Goal: Transaction & Acquisition: Download file/media

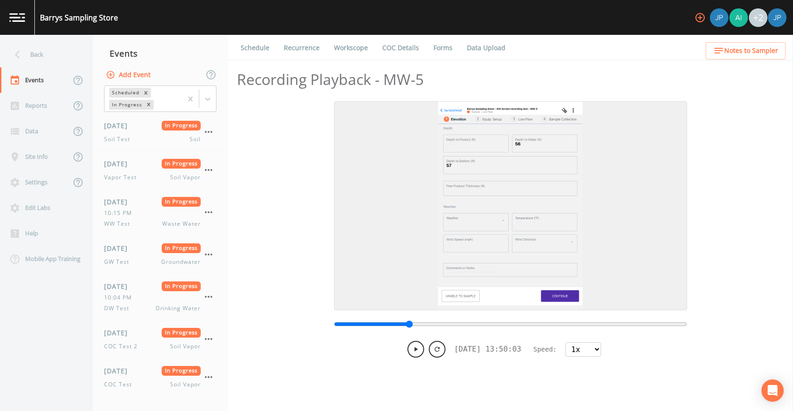
select select "1"
click at [27, 48] on div "Back" at bounding box center [42, 55] width 84 height 26
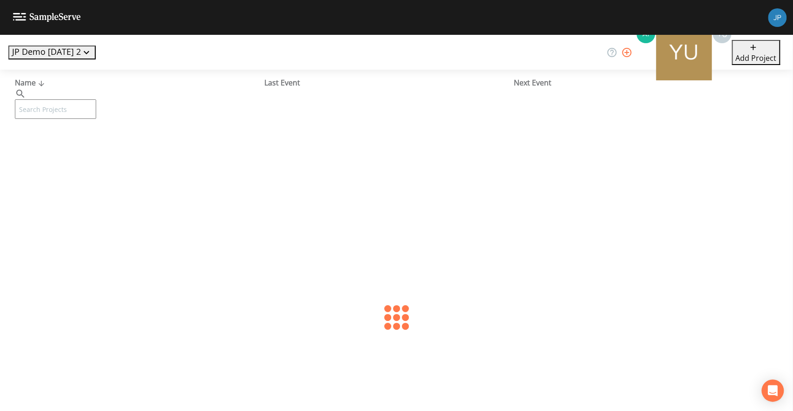
click at [43, 52] on button "JP Demo [DATE] 2" at bounding box center [51, 53] width 87 height 14
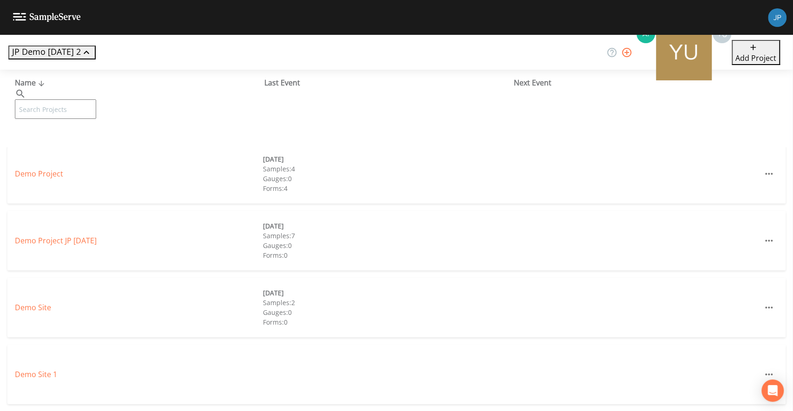
scroll to position [503, 0]
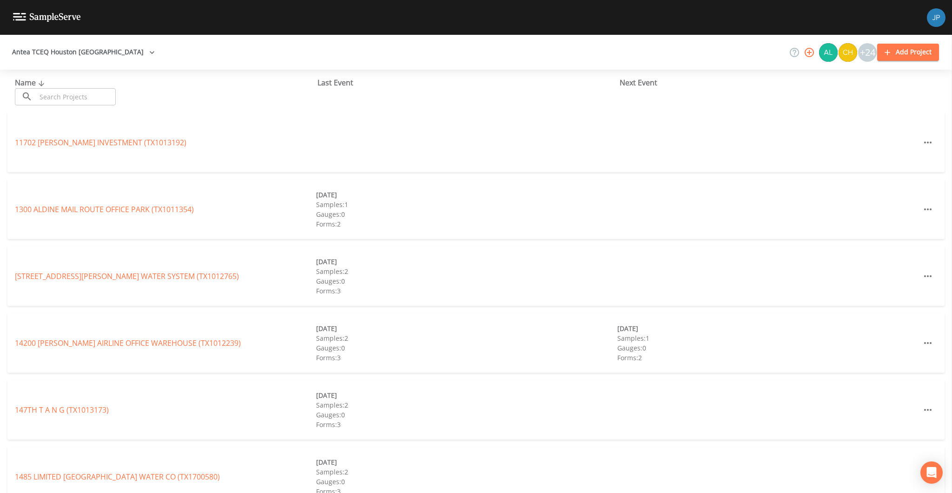
click at [340, 79] on div "Last Event" at bounding box center [468, 82] width 302 height 11
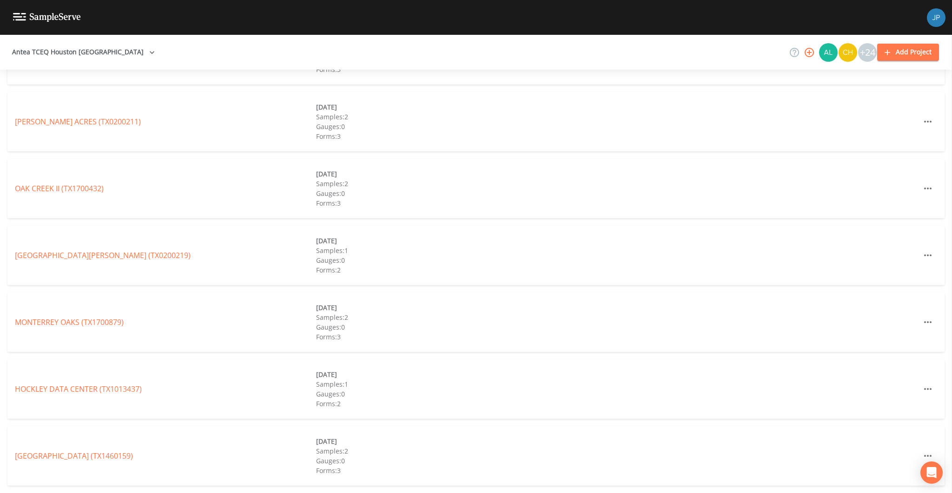
scroll to position [1039, 0]
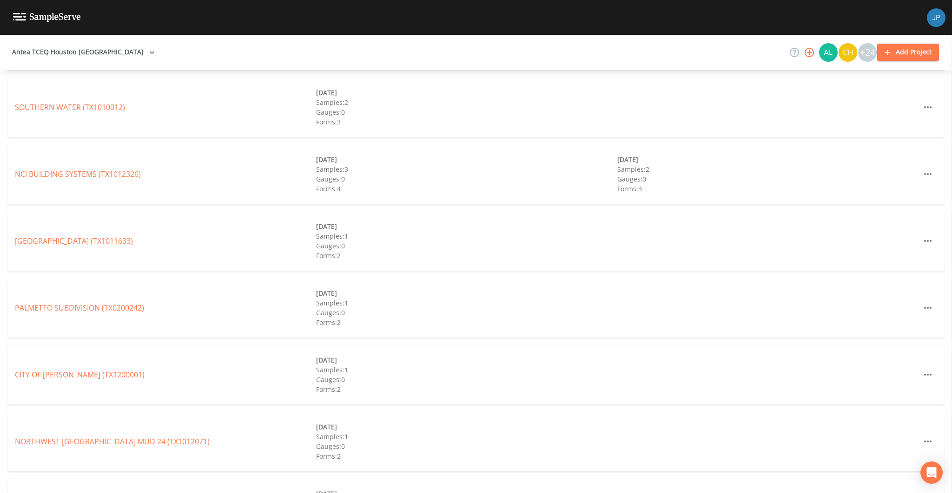
click at [113, 55] on button "Antea TCEQ Houston [GEOGRAPHIC_DATA]" at bounding box center [83, 52] width 150 height 17
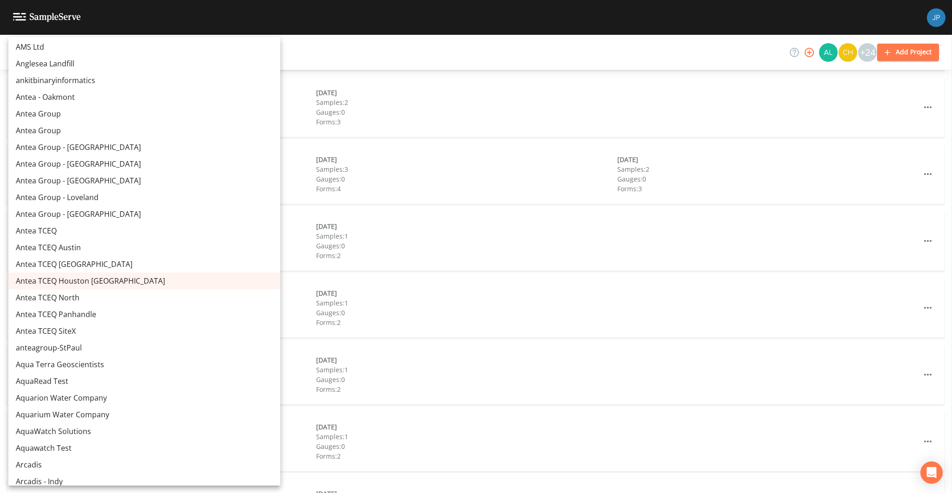
scroll to position [516, 0]
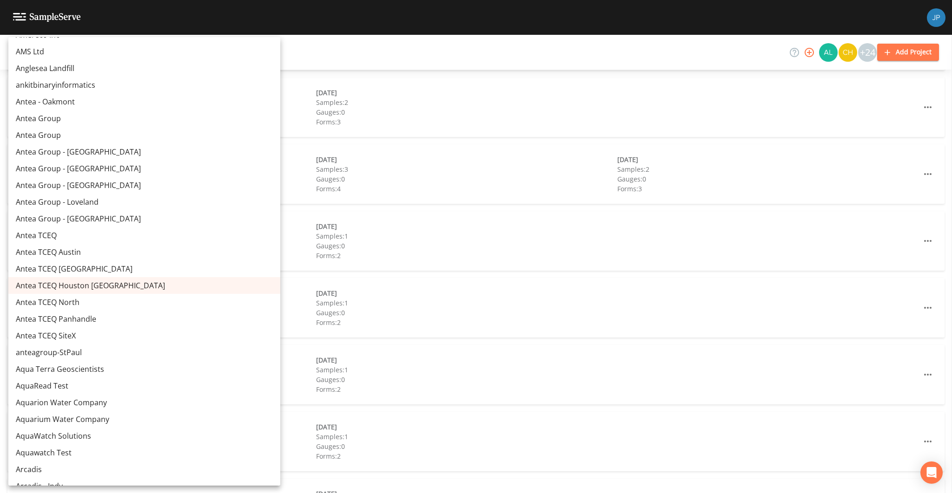
click at [367, 174] on div at bounding box center [476, 246] width 952 height 493
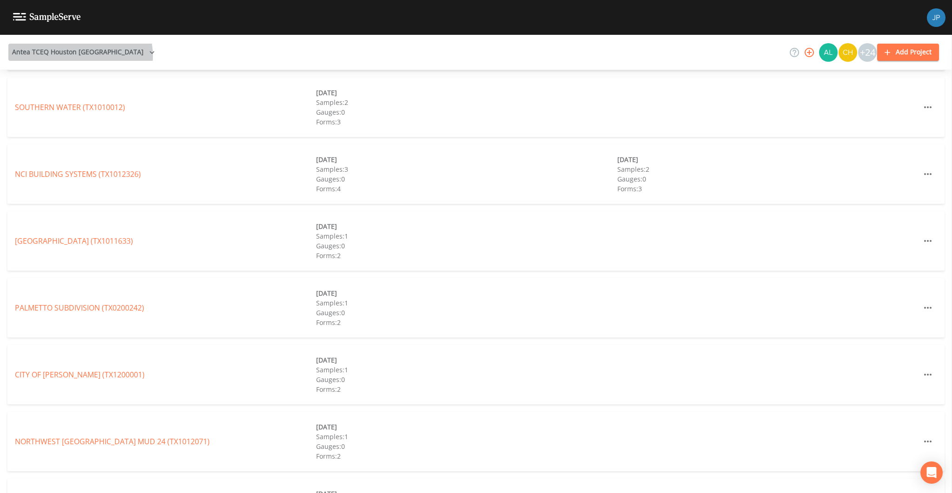
click at [80, 56] on button "Antea TCEQ Houston San Antonio" at bounding box center [83, 52] width 150 height 17
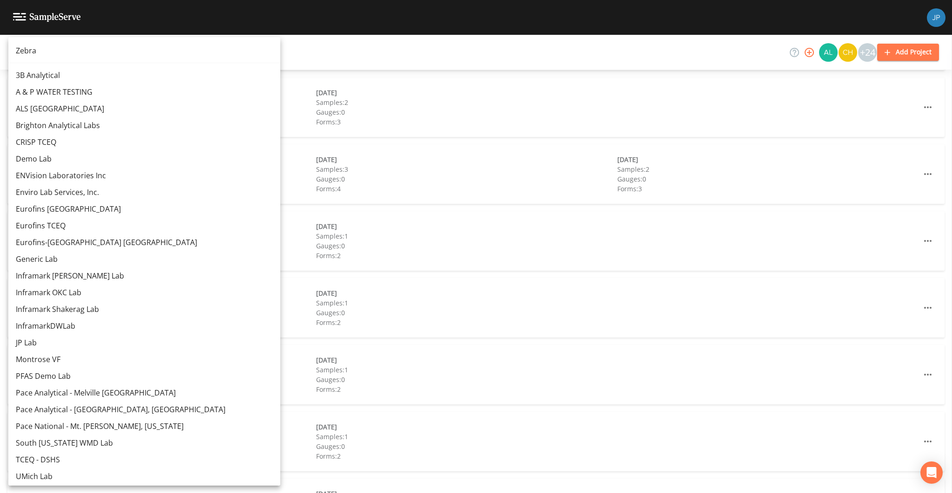
scroll to position [9150, 0]
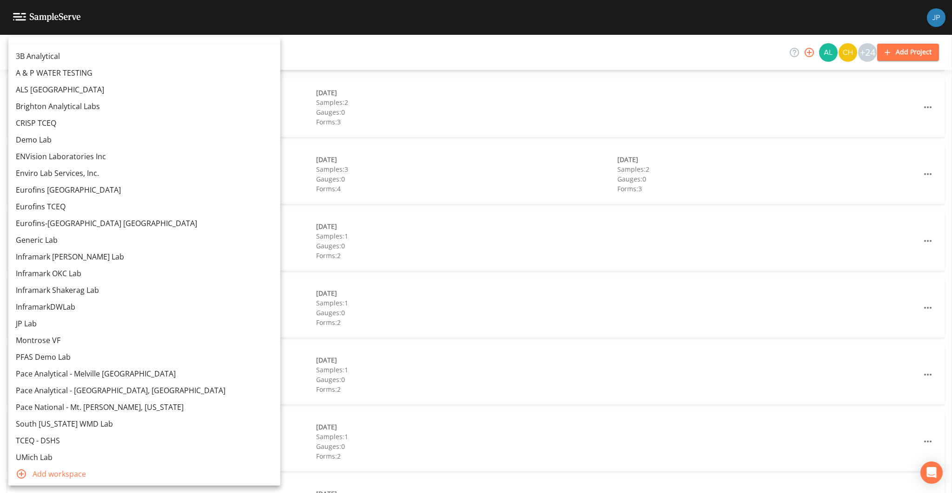
click at [220, 191] on div at bounding box center [476, 246] width 952 height 493
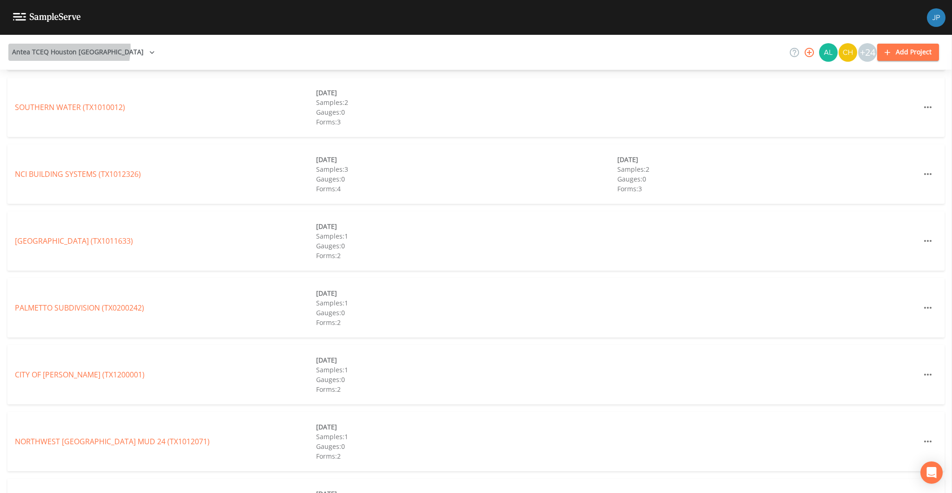
click at [62, 48] on button "Antea TCEQ Houston San Antonio" at bounding box center [83, 52] width 150 height 17
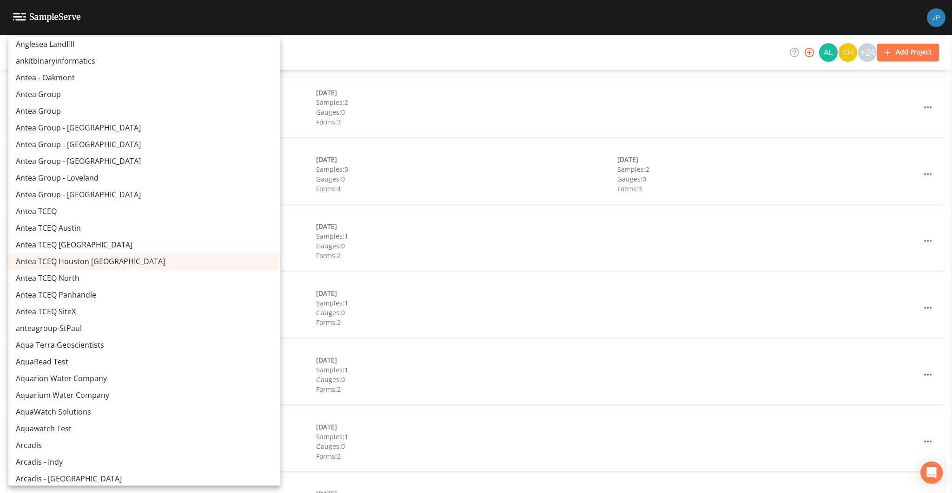
scroll to position [4169, 0]
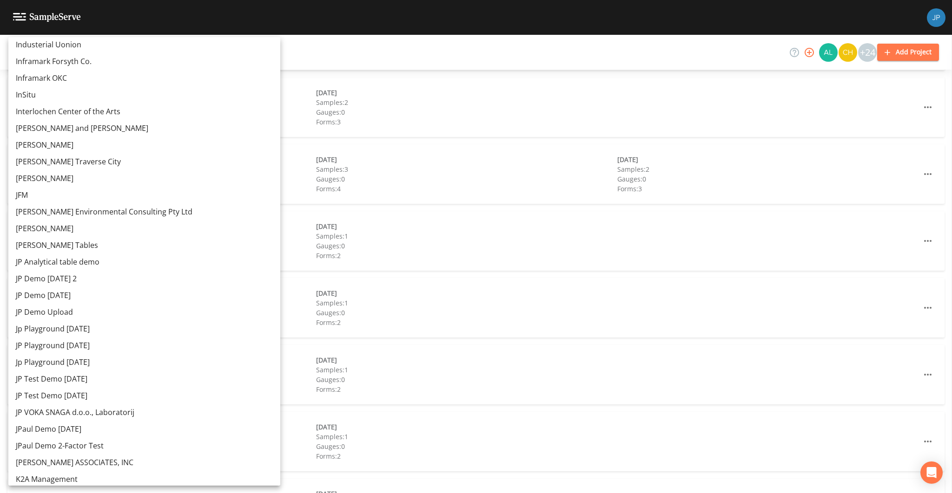
click at [51, 277] on link "JP Demo 12/7/2022 2" at bounding box center [144, 278] width 272 height 17
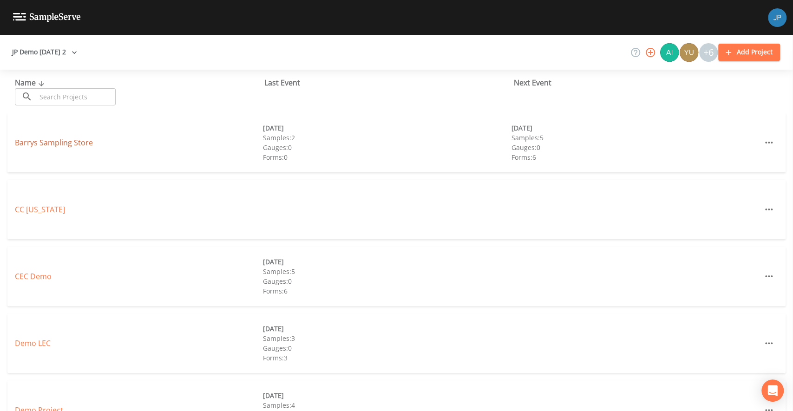
click at [85, 140] on link "Barrys Sampling Store" at bounding box center [54, 143] width 78 height 10
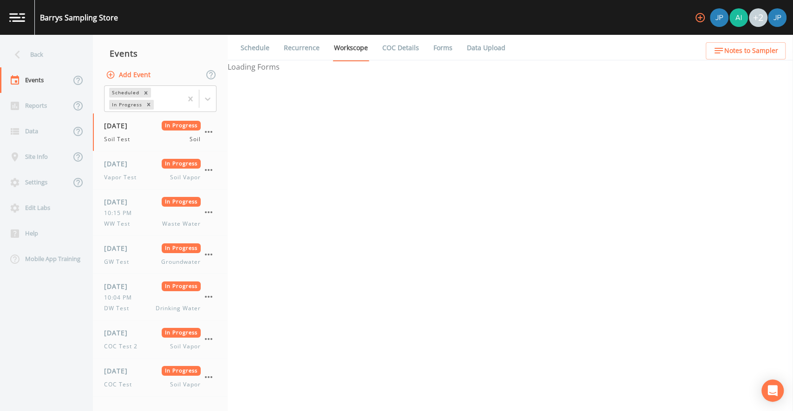
select select "81f74fd7-e6e8-40d9-9112-20912b776671"
select select "bd59903d-d878-48f2-a48b-25dbed2cbb1f"
select select "81f74fd7-e6e8-40d9-9112-20912b776671"
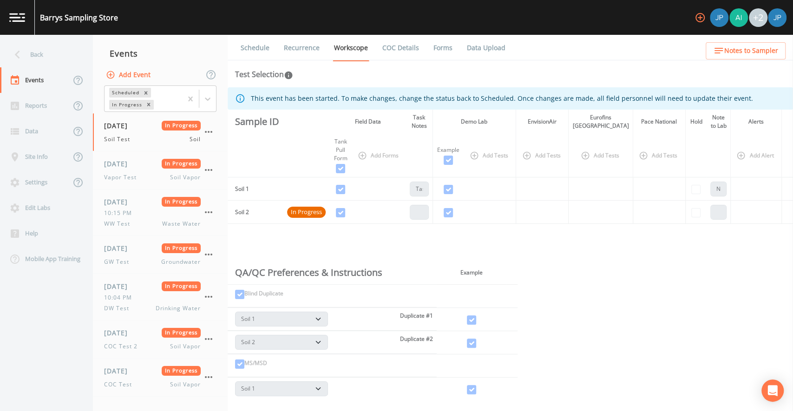
click at [432, 48] on link "Forms" at bounding box center [443, 48] width 22 height 26
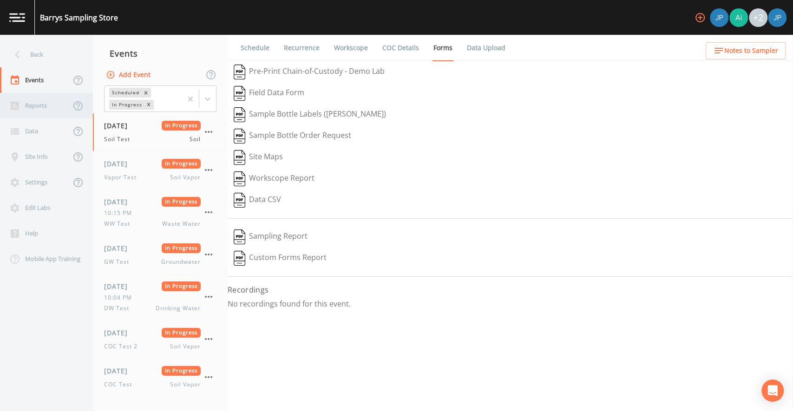
click at [49, 105] on div "Reports" at bounding box center [35, 106] width 71 height 26
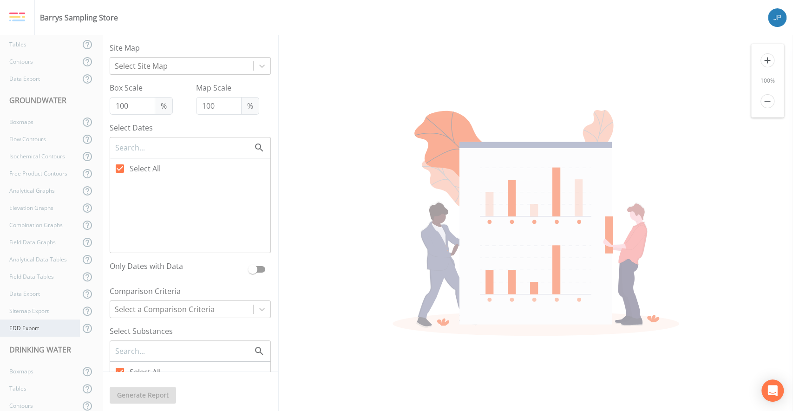
scroll to position [151, 0]
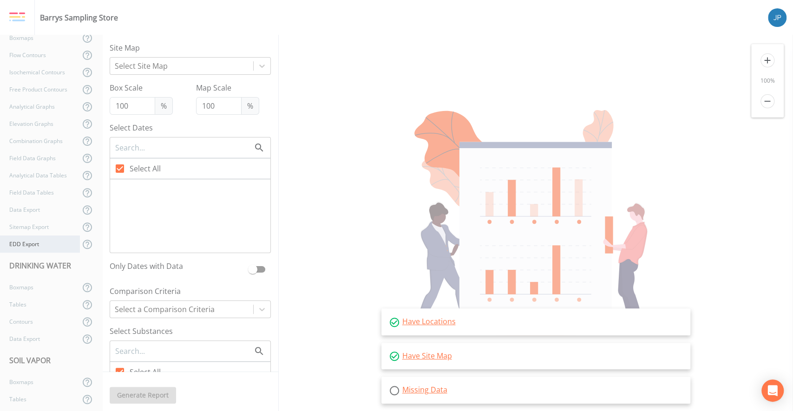
click at [47, 249] on div "EDD Export" at bounding box center [40, 244] width 80 height 17
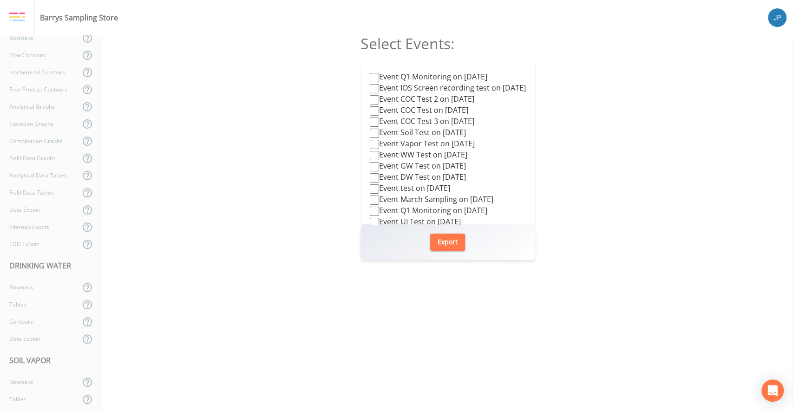
click at [370, 77] on input "Event Q1 Monitoring on 2025-08-13" at bounding box center [374, 77] width 9 height 9
checkbox input "true"
click at [444, 238] on button "Export" at bounding box center [447, 242] width 35 height 17
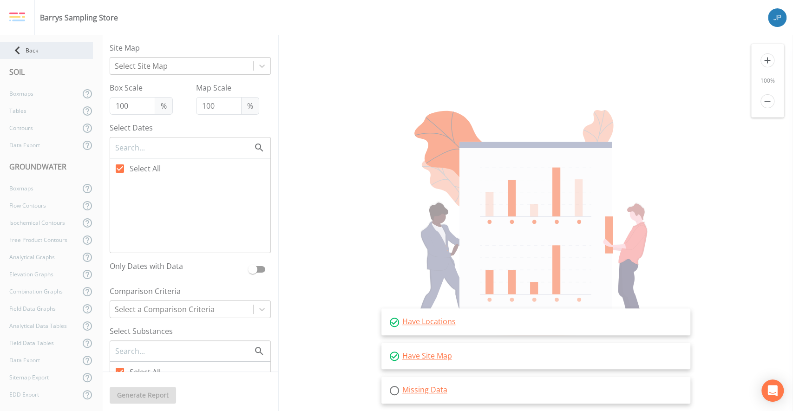
click at [29, 52] on div "Back" at bounding box center [46, 50] width 93 height 17
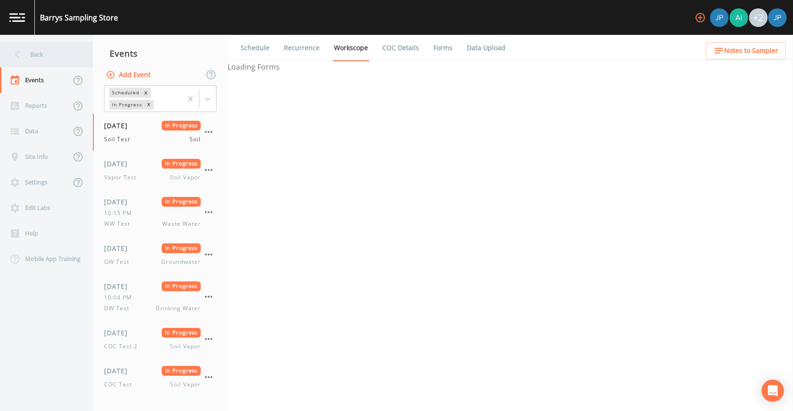
select select "81f74fd7-e6e8-40d9-9112-20912b776671"
select select "bd59903d-d878-48f2-a48b-25dbed2cbb1f"
select select "81f74fd7-e6e8-40d9-9112-20912b776671"
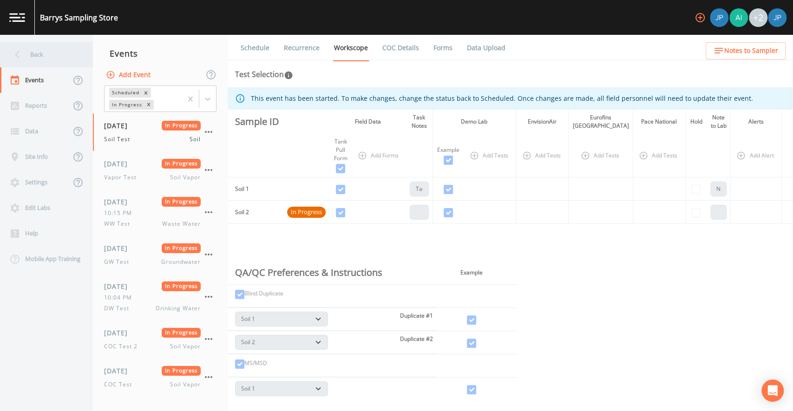
click at [38, 55] on div "Back" at bounding box center [42, 55] width 84 height 26
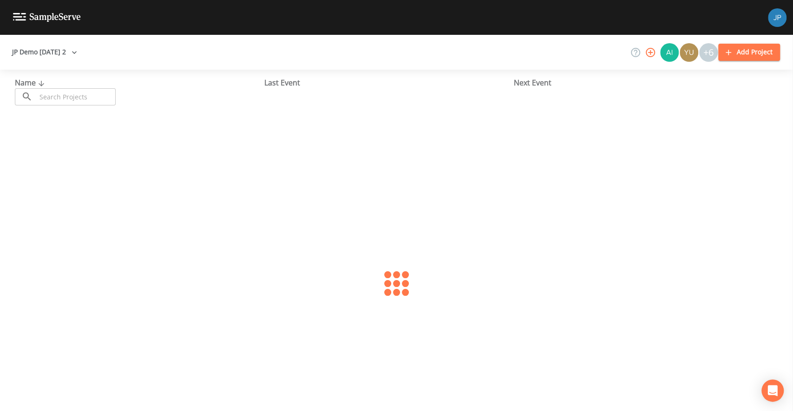
click at [58, 53] on button "JP Demo 12/7/2022 2" at bounding box center [44, 52] width 72 height 17
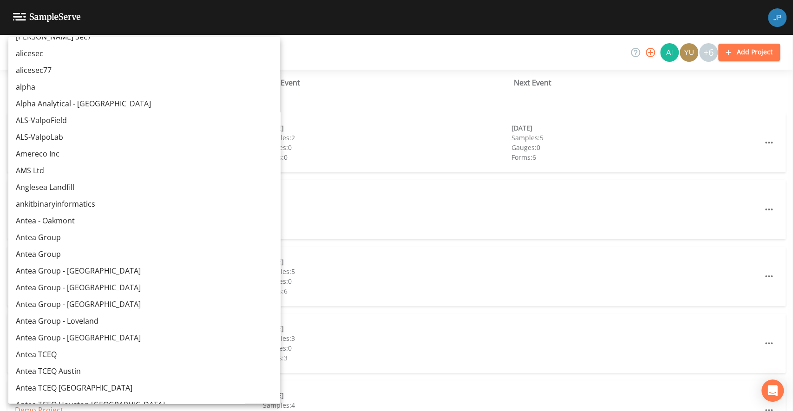
scroll to position [405, 0]
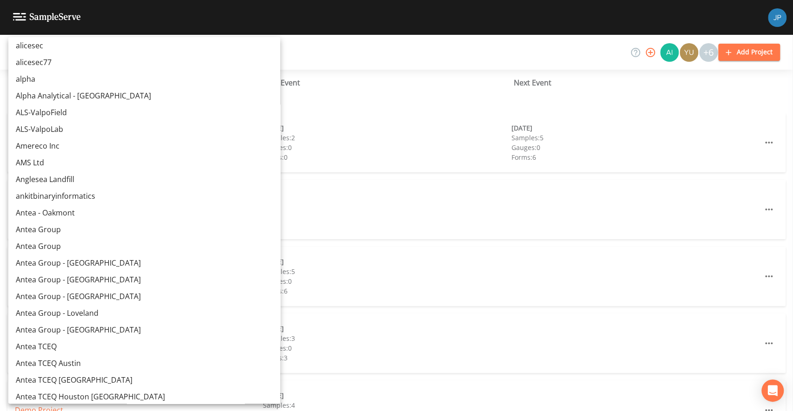
click at [98, 315] on link "Antea Group - Loveland" at bounding box center [144, 313] width 272 height 17
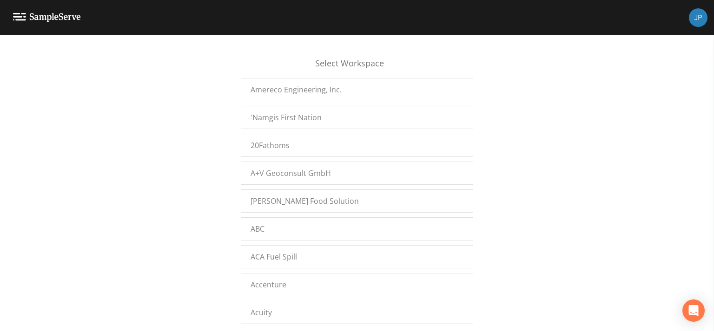
scroll to position [15619, 0]
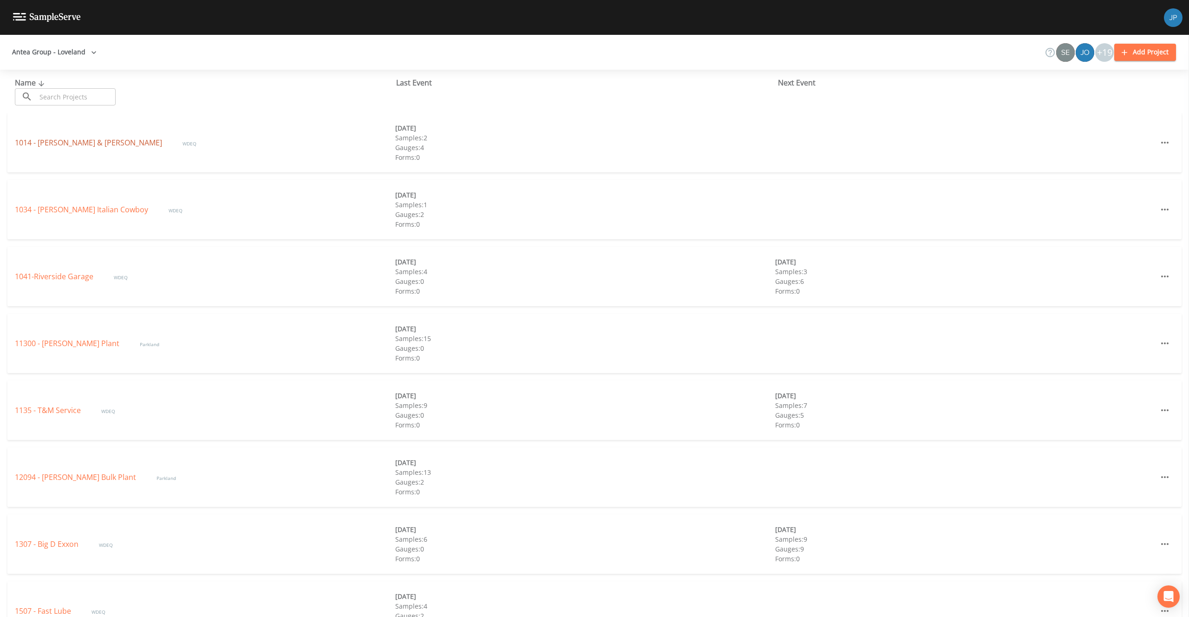
click at [75, 143] on link "1014 - [PERSON_NAME] & [PERSON_NAME]" at bounding box center [89, 143] width 149 height 10
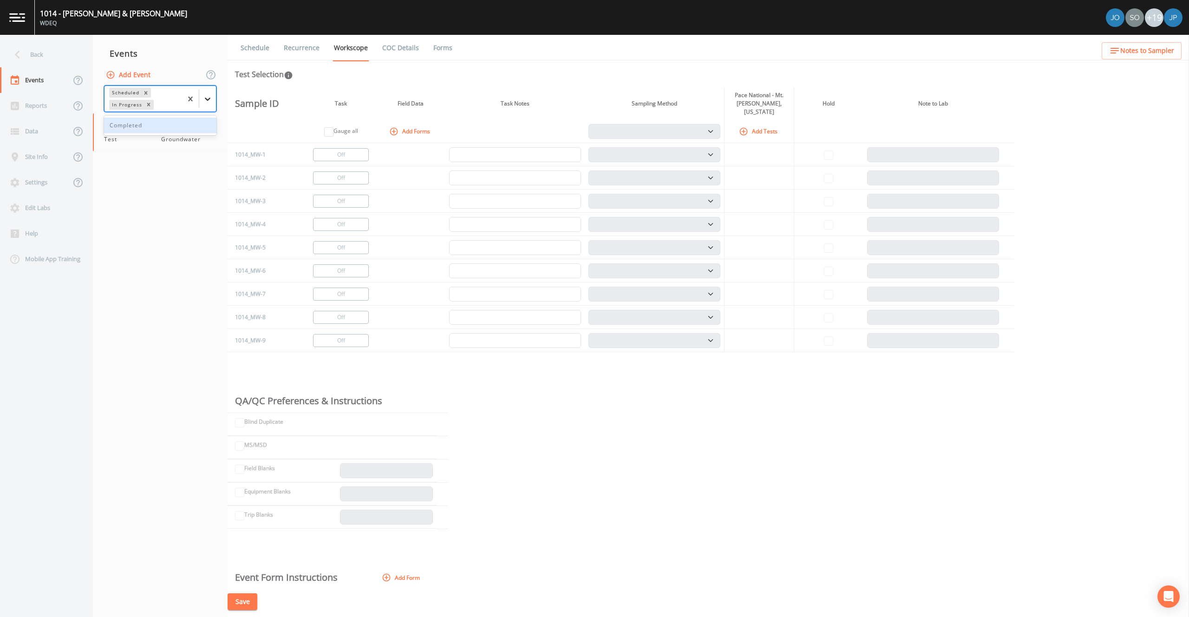
click at [206, 99] on icon at bounding box center [208, 99] width 6 height 3
click at [207, 98] on icon at bounding box center [207, 98] width 9 height 9
click at [209, 95] on icon at bounding box center [207, 98] width 9 height 9
click at [185, 124] on div "Completed" at bounding box center [160, 126] width 112 height 16
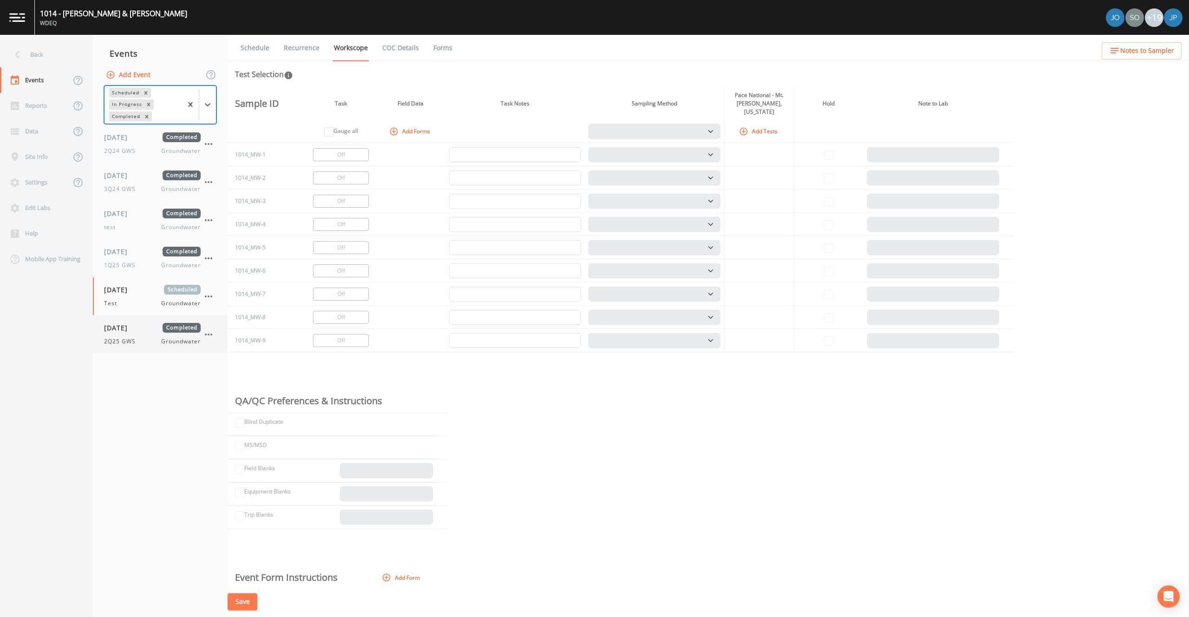
click at [144, 336] on div "[DATE] Completed 2Q25 GWS Groundwater" at bounding box center [152, 334] width 97 height 23
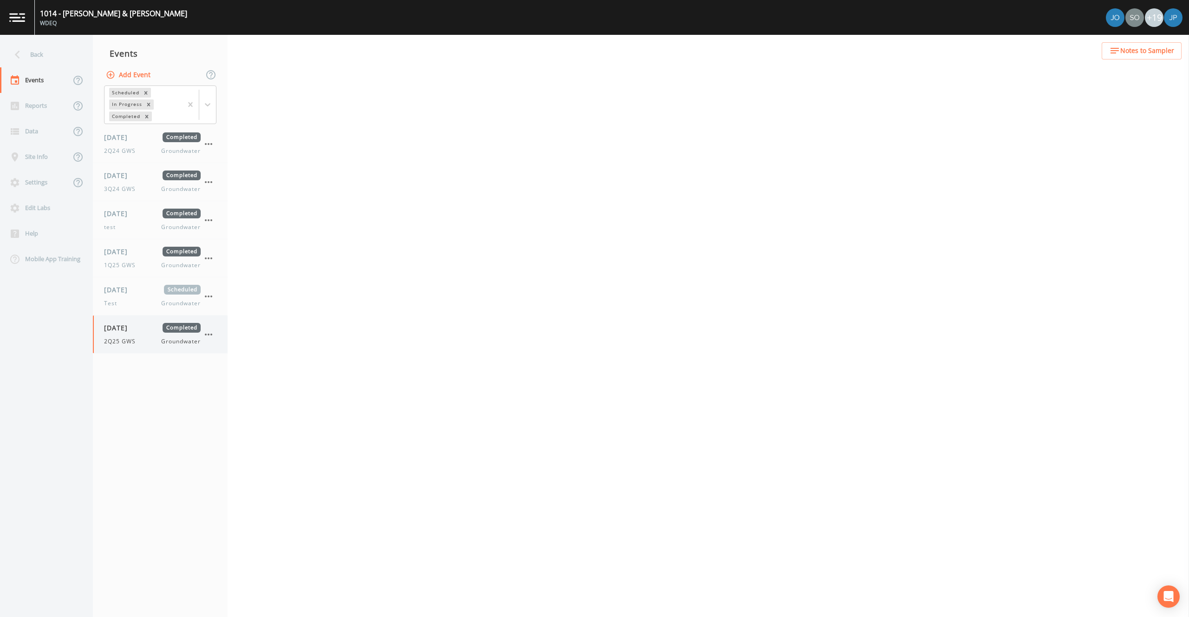
select select "0b1af911-289b-4d7b-9fdf-156f6d27a2cf"
select select "cf2f1d9f-28dc-4c65-a981-b4926439852f"
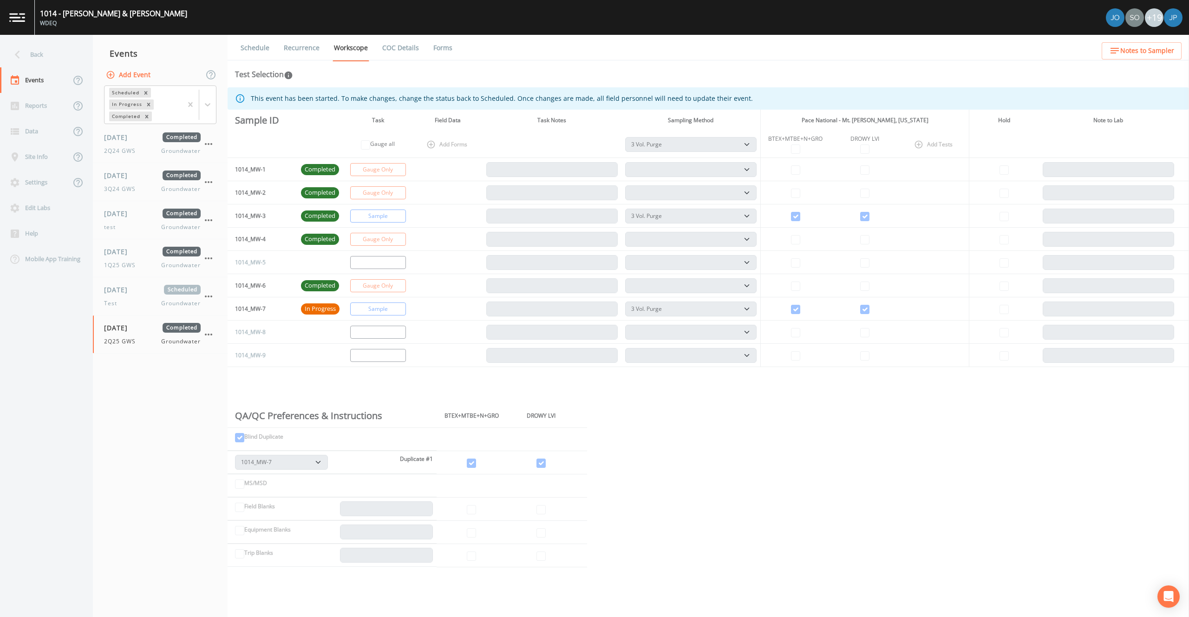
click at [441, 47] on link "Forms" at bounding box center [443, 48] width 22 height 26
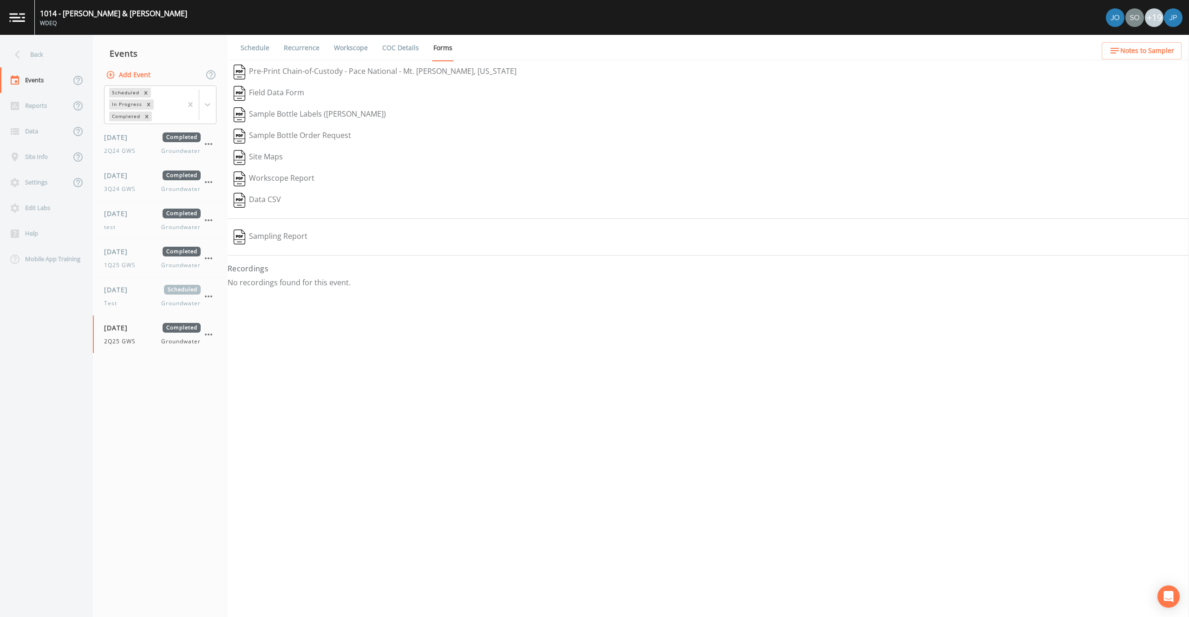
click at [276, 240] on button "Sampling Report" at bounding box center [271, 236] width 86 height 21
click at [338, 371] on div "Schedule Recurrence Workscope COC Details Forms   Pre-Print Chain-of-Custody - …" at bounding box center [709, 326] width 962 height 582
click at [45, 108] on div "Reports" at bounding box center [35, 106] width 71 height 26
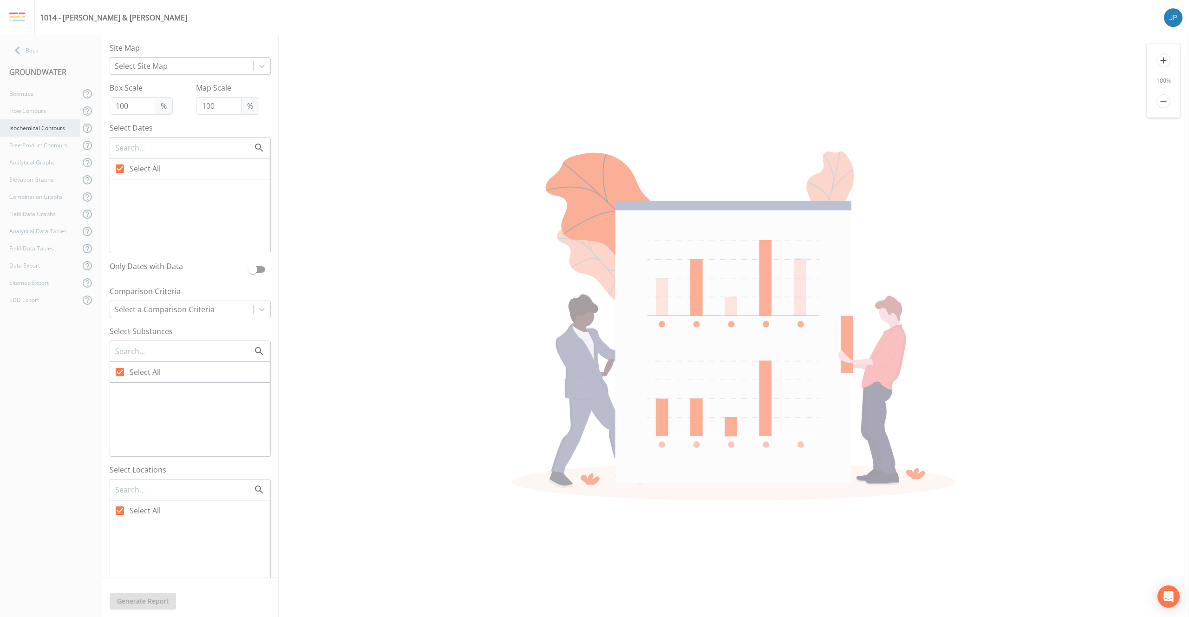
checkbox input "false"
click at [32, 49] on div "Back" at bounding box center [46, 50] width 93 height 17
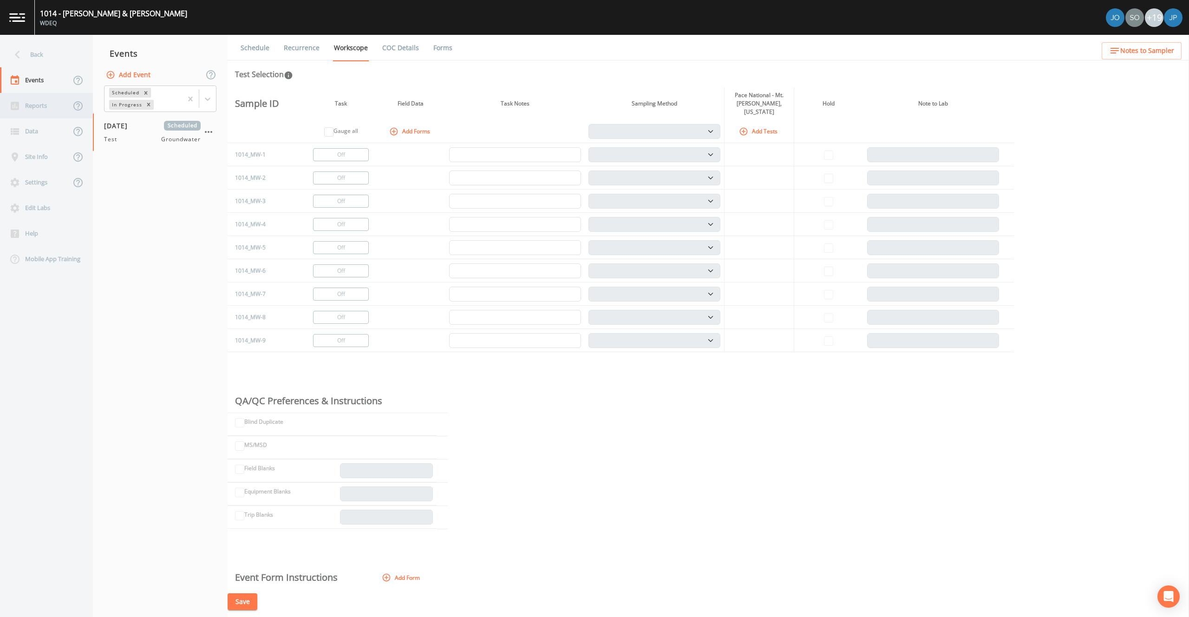
click at [33, 111] on div "Reports" at bounding box center [35, 106] width 71 height 26
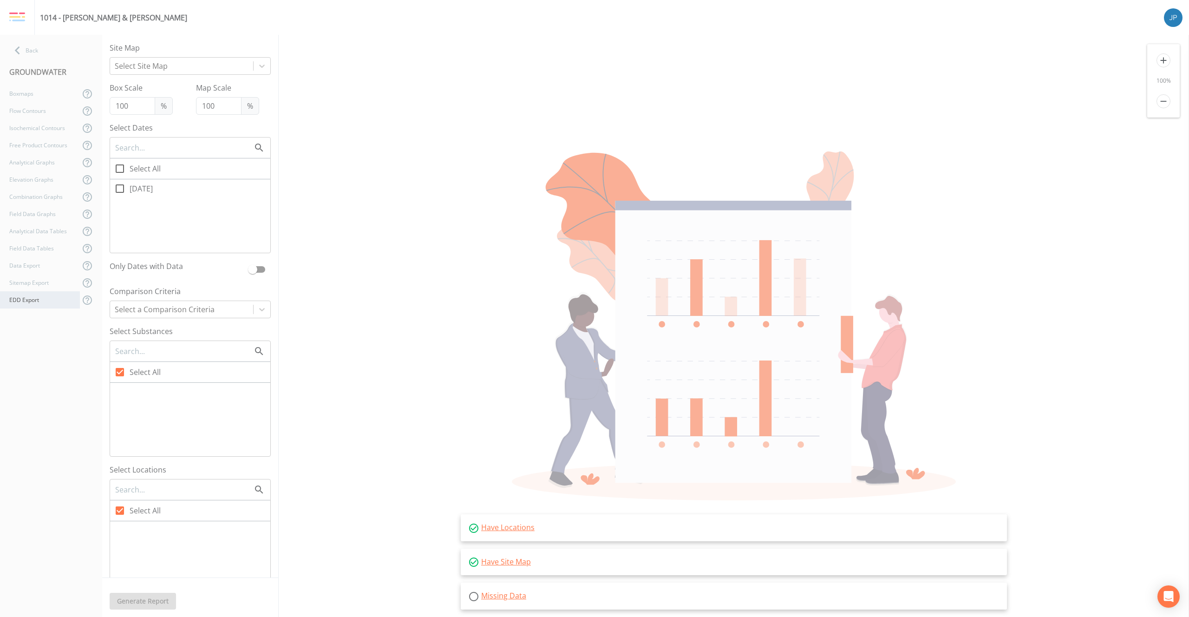
click at [34, 297] on div "EDD Export" at bounding box center [40, 299] width 80 height 17
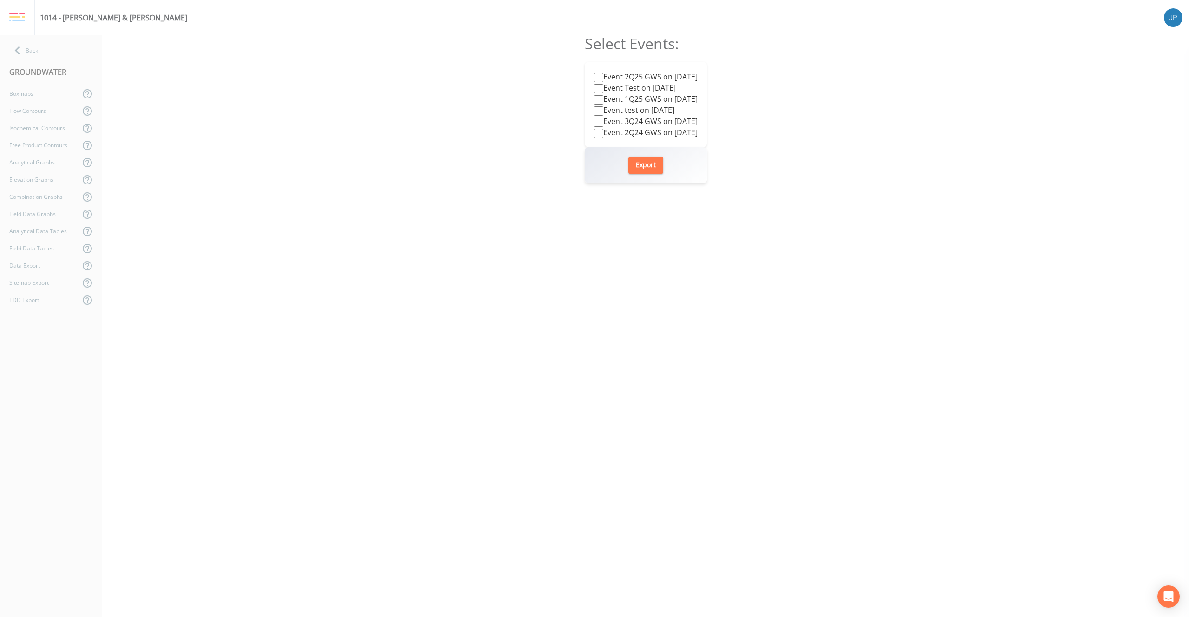
click at [596, 78] on label "Event 2Q25 GWS on [DATE]" at bounding box center [646, 76] width 104 height 11
click at [596, 78] on input "Event 2Q25 GWS on [DATE]" at bounding box center [598, 77] width 9 height 9
checkbox input "true"
click at [646, 164] on button "Export" at bounding box center [646, 165] width 35 height 17
click at [235, 80] on div "Select Events: Event 2Q25 GWS on [DATE] Event Test on [DATE] Event 1Q25 GWS on …" at bounding box center [645, 326] width 1087 height 582
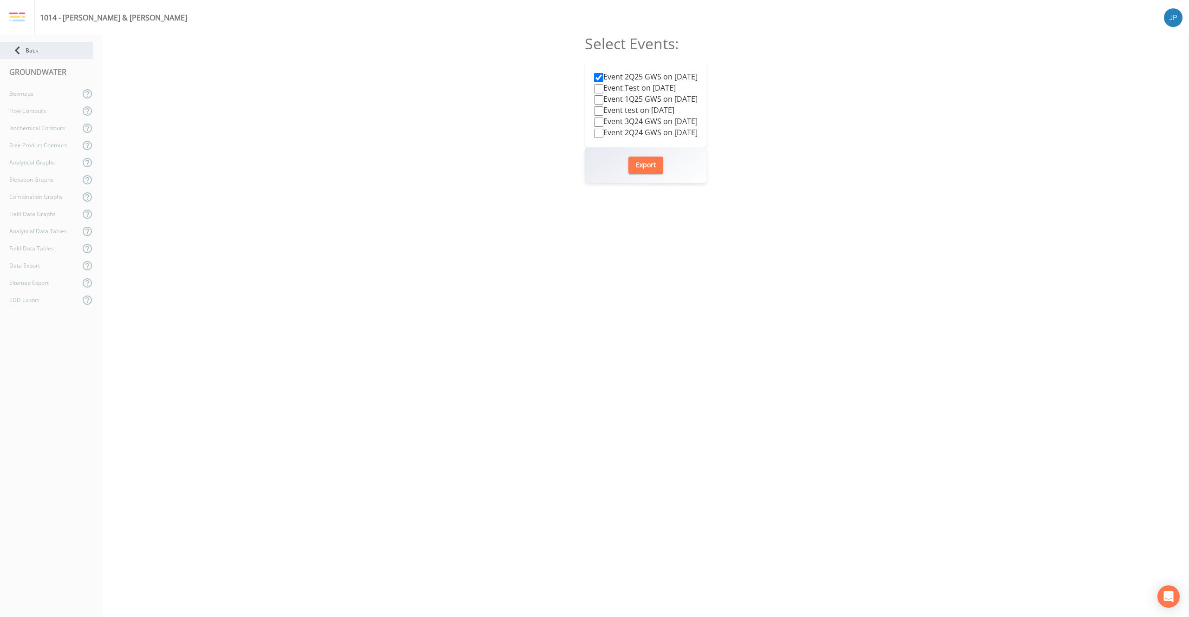
click at [25, 45] on icon at bounding box center [17, 50] width 16 height 16
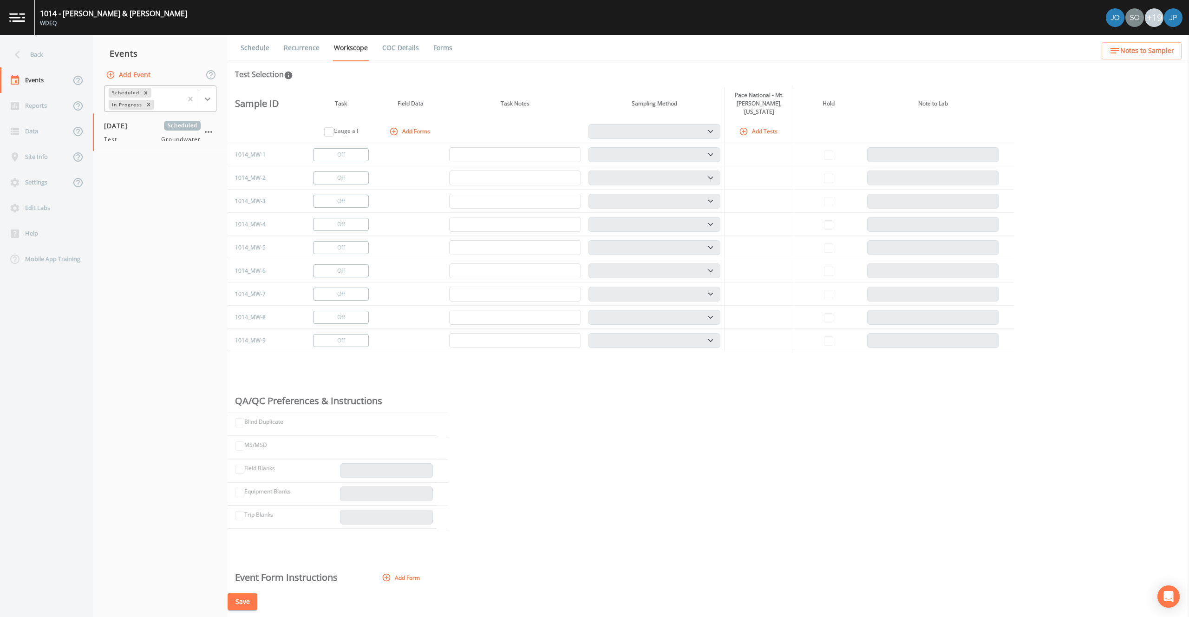
click at [206, 97] on icon at bounding box center [207, 98] width 9 height 9
click at [177, 128] on div "Completed" at bounding box center [160, 126] width 112 height 16
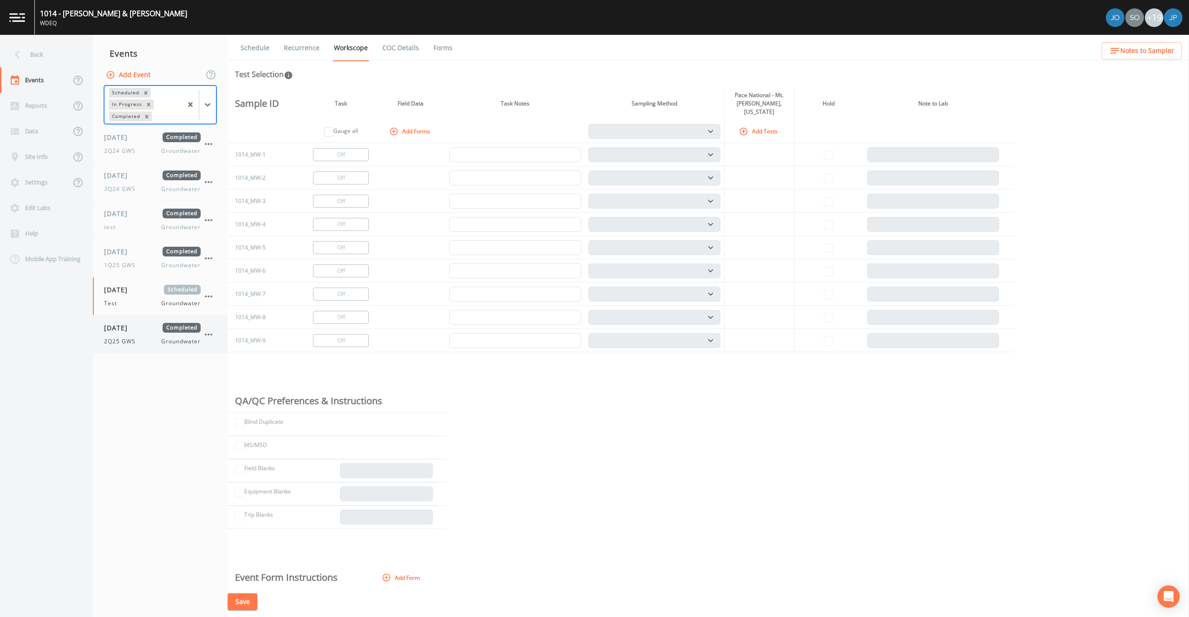
click at [134, 331] on span "[DATE]" at bounding box center [119, 328] width 30 height 10
select select "0b1af911-289b-4d7b-9fdf-156f6d27a2cf"
select select "cf2f1d9f-28dc-4c65-a981-b4926439852f"
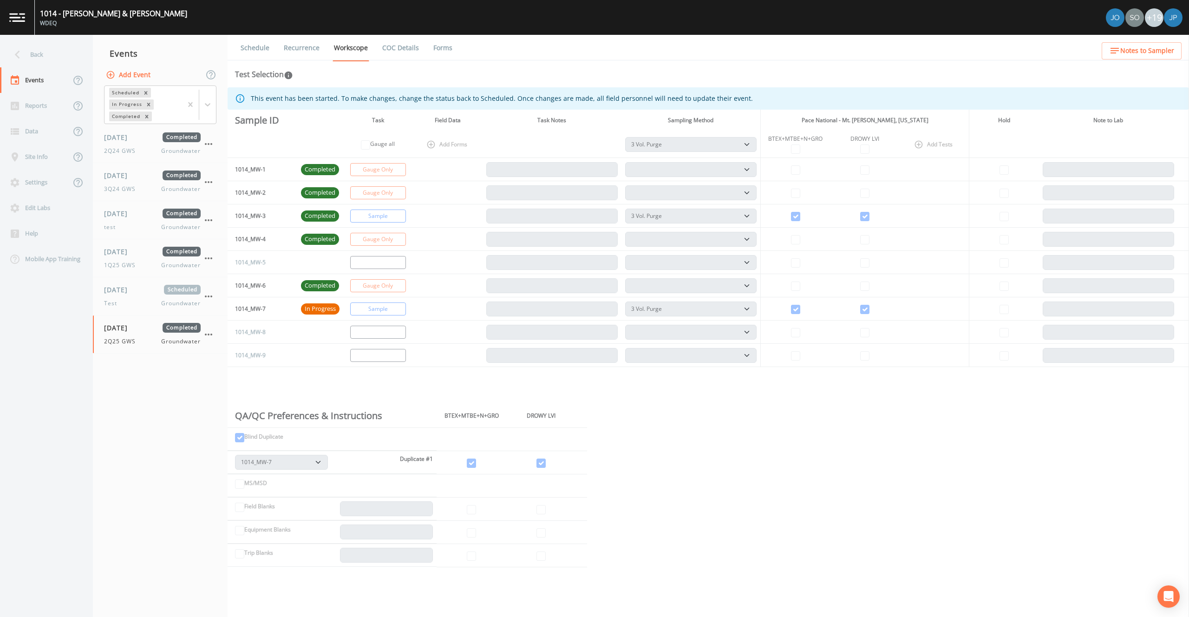
click at [433, 48] on link "Forms" at bounding box center [443, 48] width 22 height 26
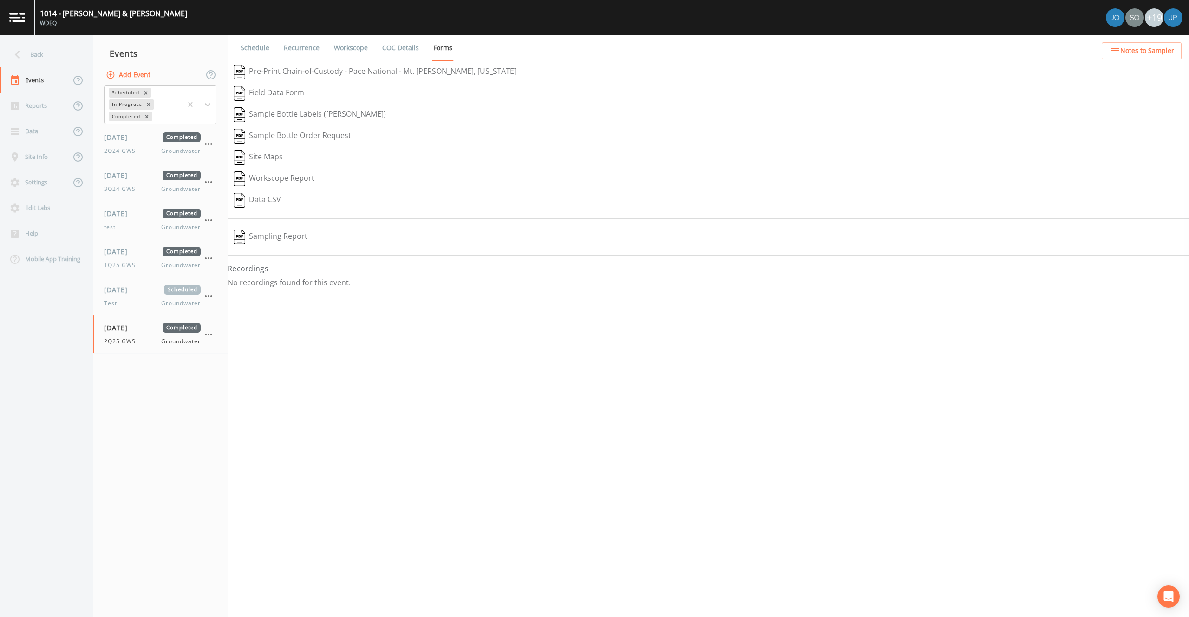
click at [247, 198] on button "Data CSV" at bounding box center [257, 200] width 59 height 21
